Goal: Task Accomplishment & Management: Manage account settings

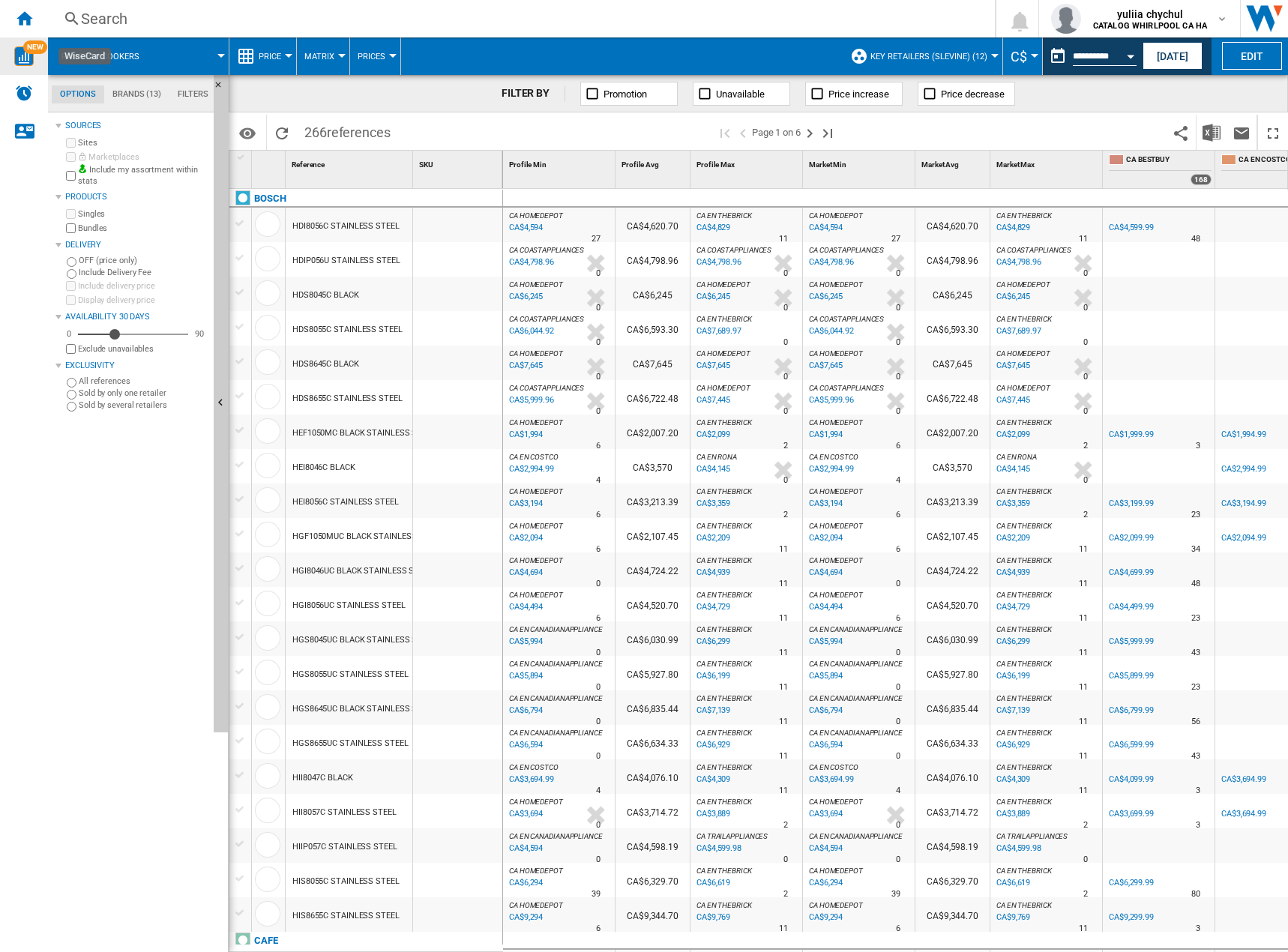
click at [16, 51] on img "WiseCard" at bounding box center [24, 56] width 20 height 20
click at [18, 58] on img "WiseCard" at bounding box center [24, 56] width 20 height 20
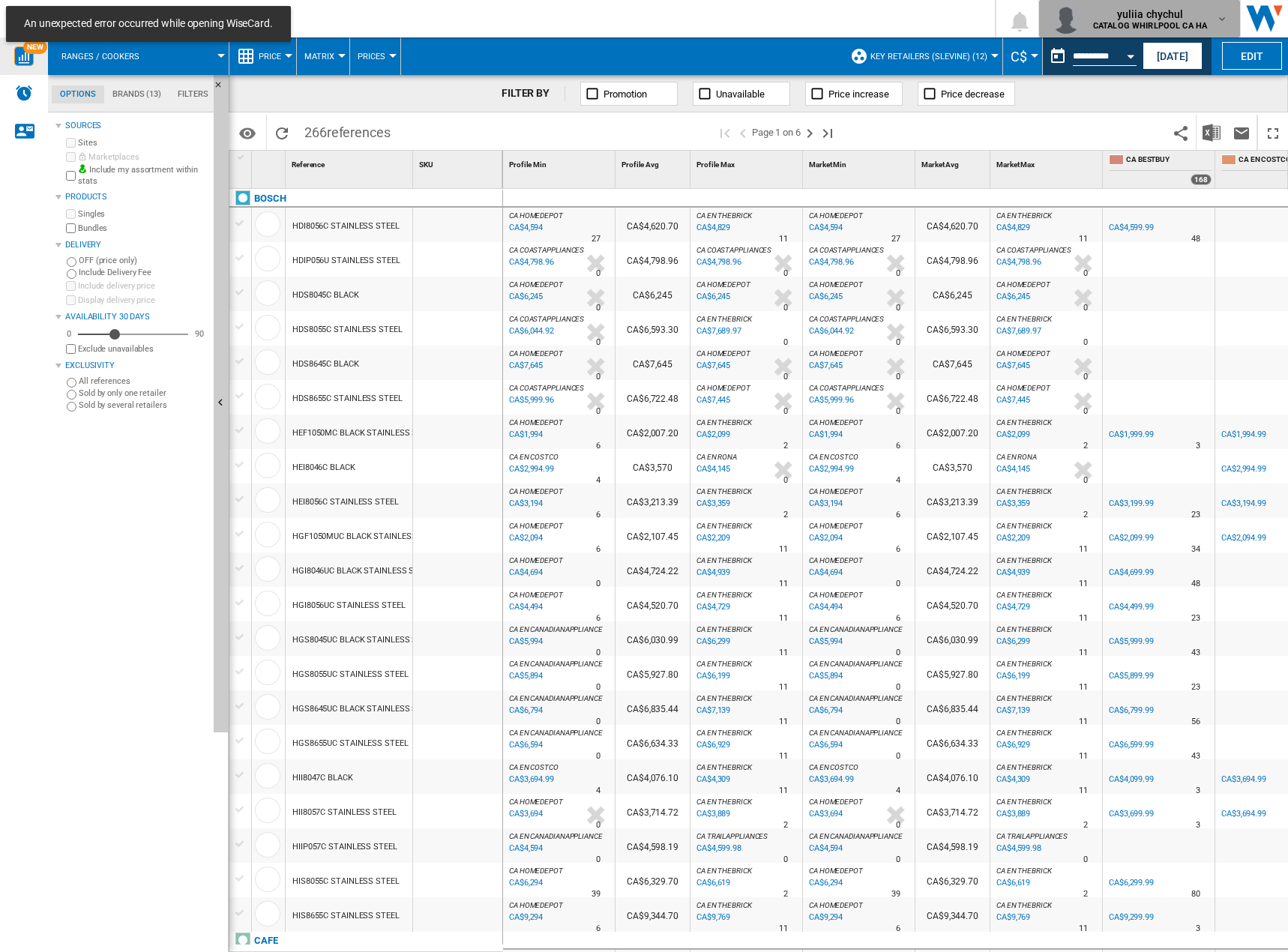
click at [1162, 2] on button "yuliia chychul CATALOG WHIRLPOOL CA HA" at bounding box center [1139, 19] width 201 height 38
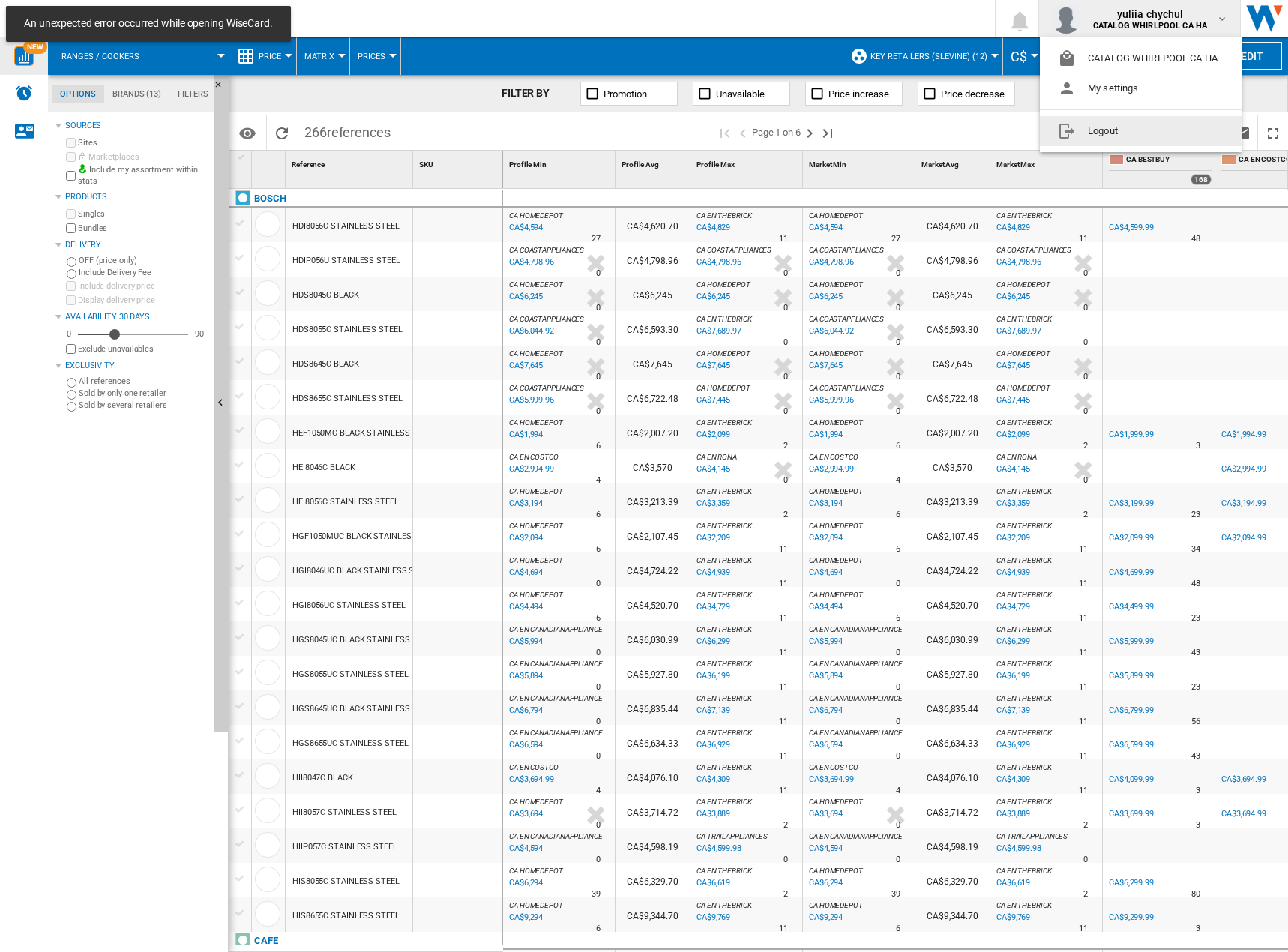
click at [1094, 139] on button "Logout" at bounding box center [1141, 131] width 202 height 30
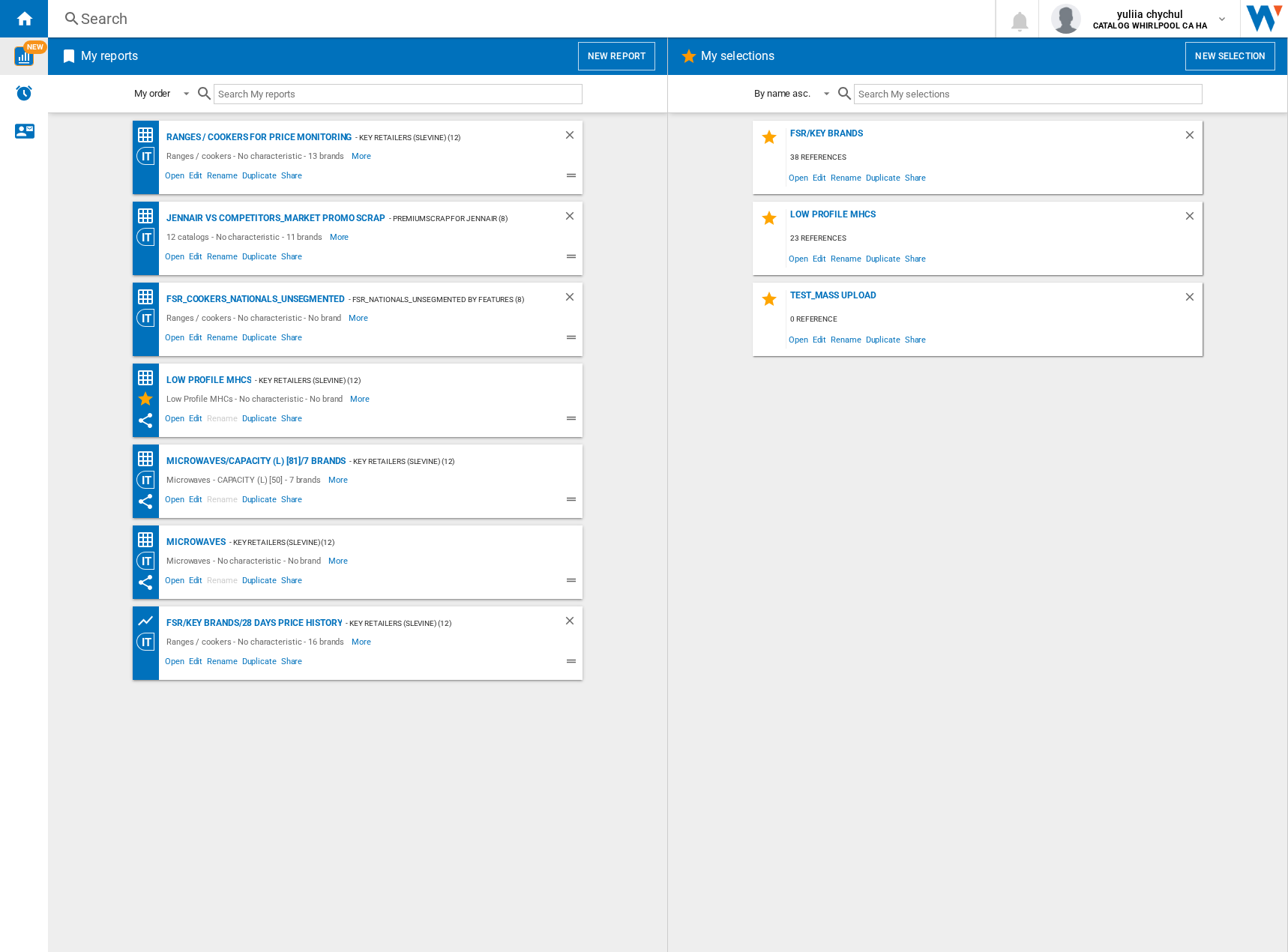
click at [24, 62] on img "WiseCard" at bounding box center [24, 56] width 20 height 20
